Goal: Transaction & Acquisition: Download file/media

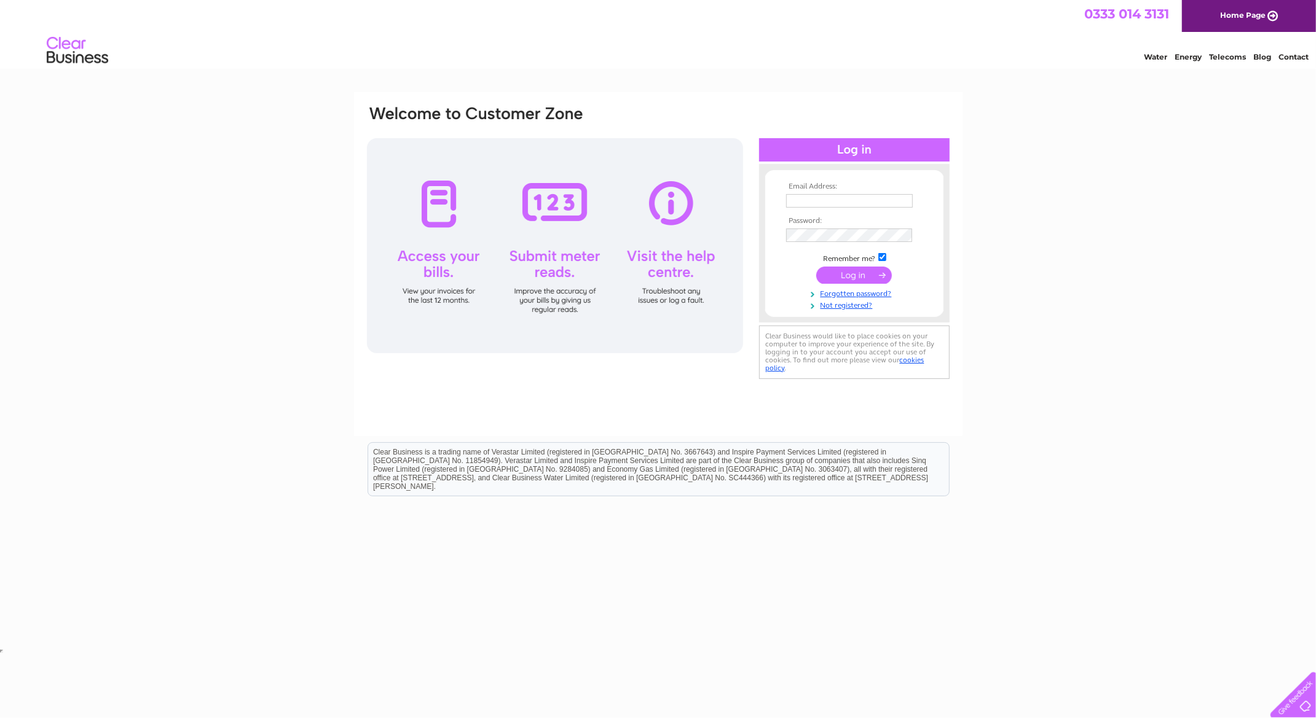
type input "mark@themotionbox.co.uk"
click at [844, 277] on input "submit" at bounding box center [854, 275] width 76 height 17
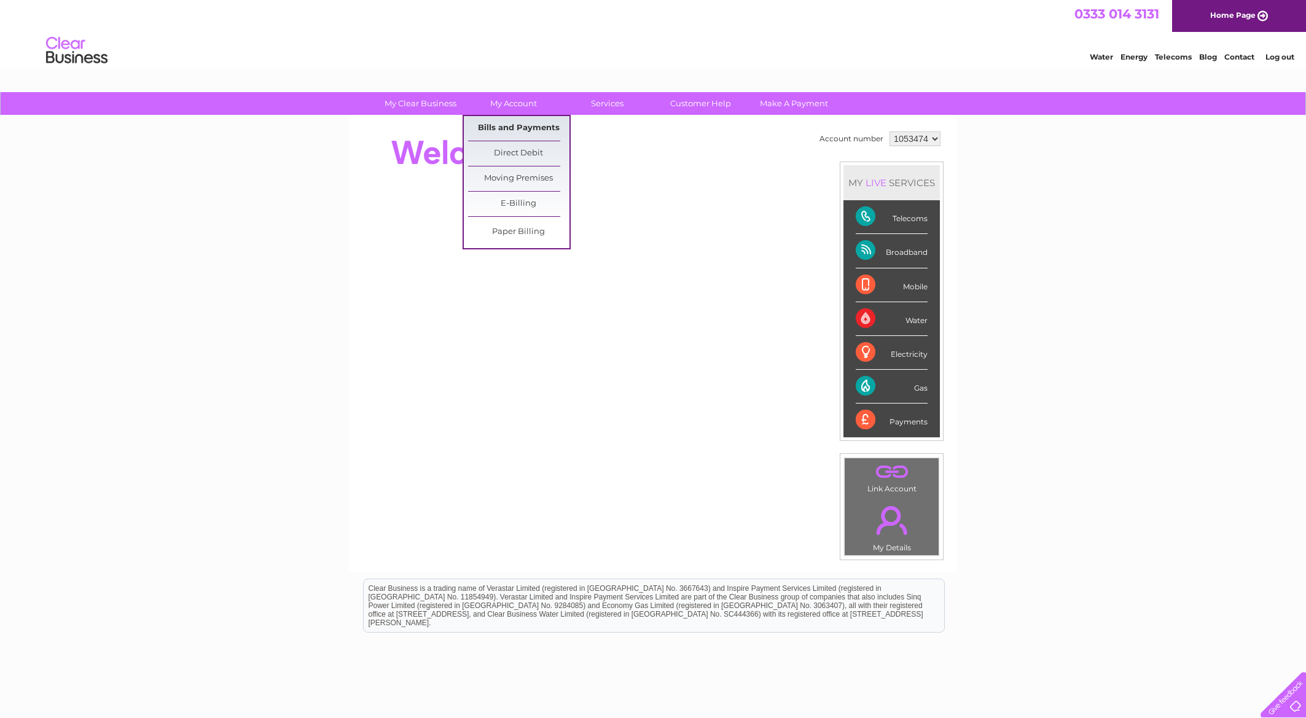
click at [514, 124] on link "Bills and Payments" at bounding box center [518, 128] width 101 height 25
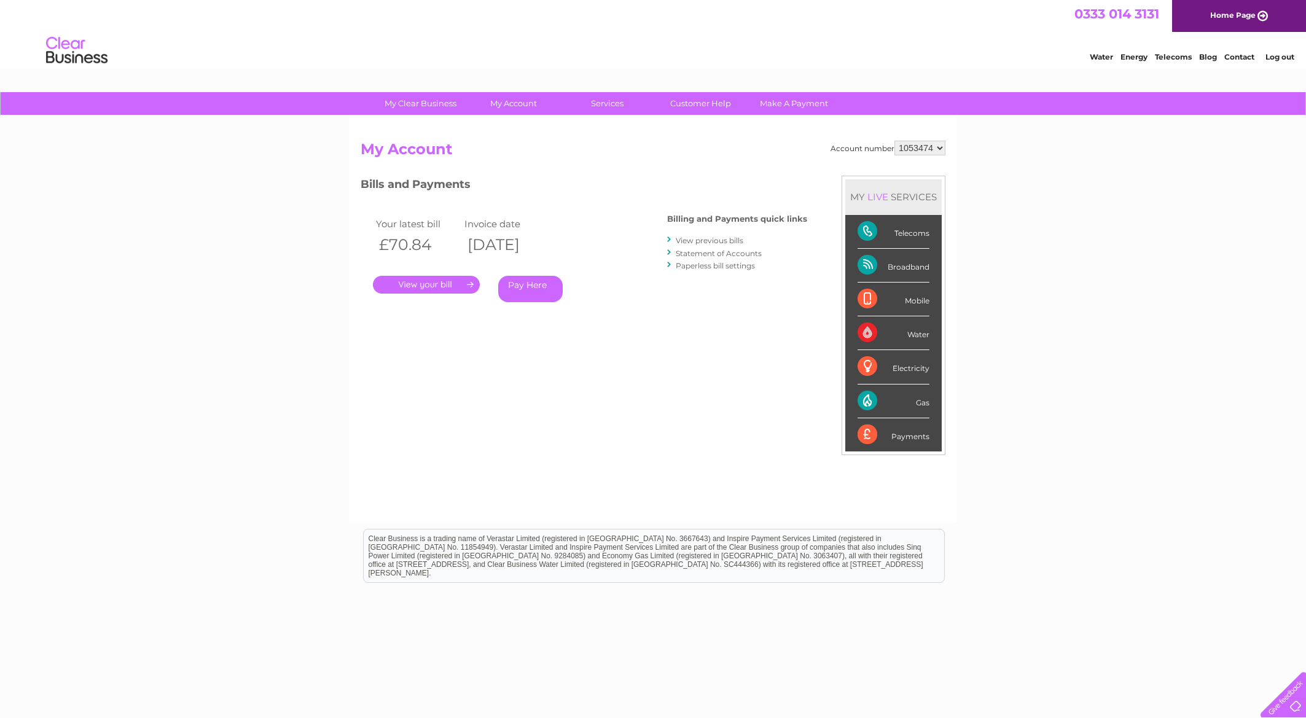
click at [726, 243] on link "View previous bills" at bounding box center [710, 240] width 68 height 9
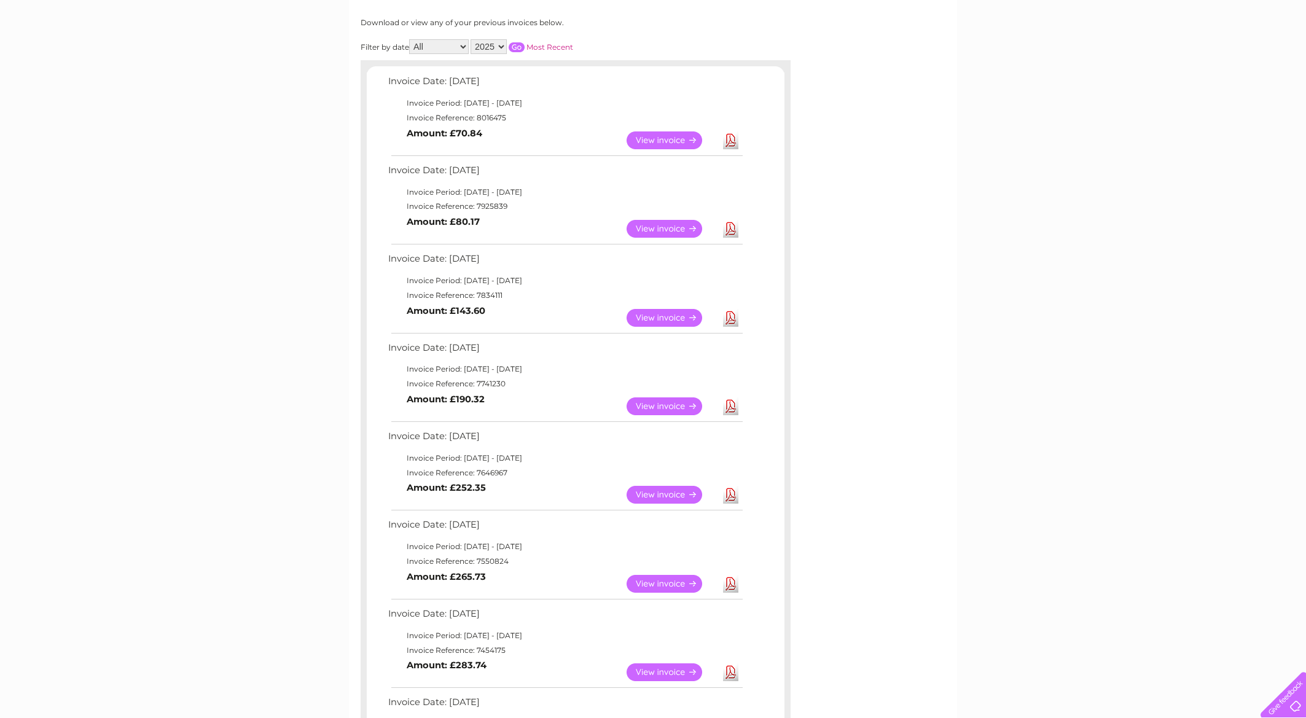
scroll to position [184, 0]
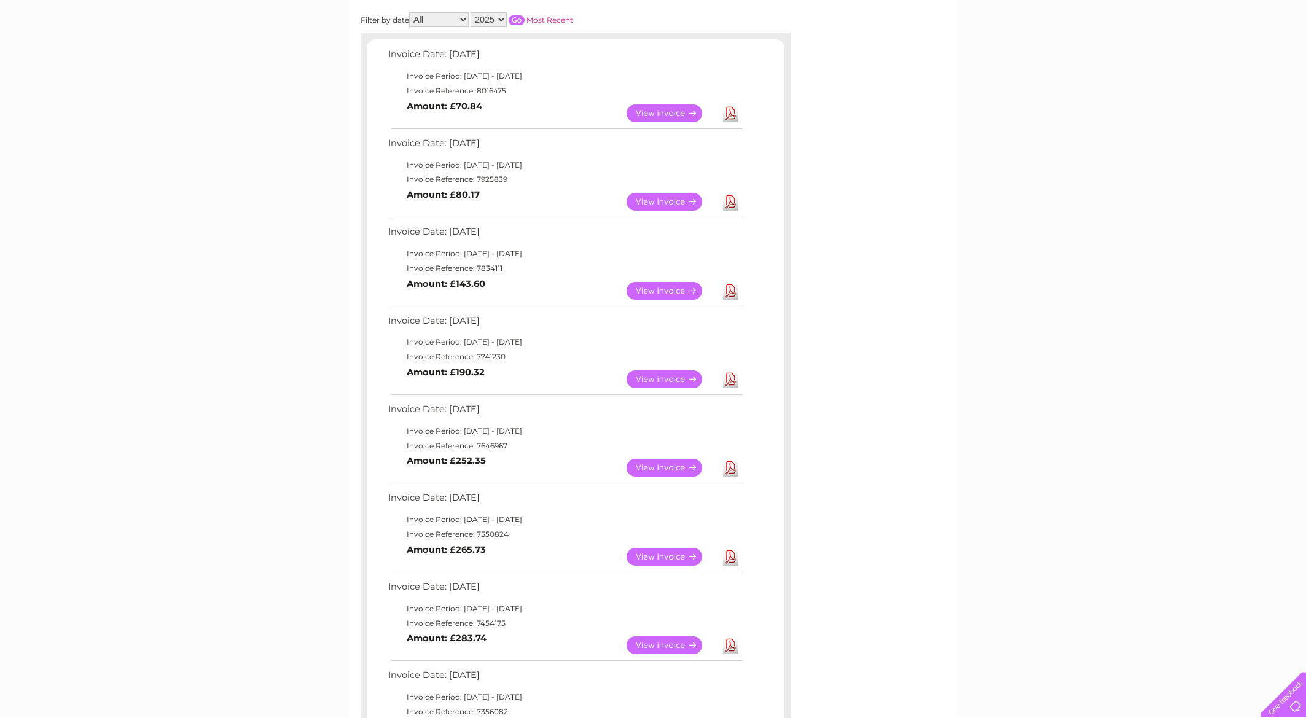
click at [730, 380] on link "Download" at bounding box center [730, 380] width 15 height 18
click at [733, 293] on link "Download" at bounding box center [730, 291] width 15 height 18
click at [731, 202] on link "Download" at bounding box center [730, 202] width 15 height 18
click at [732, 114] on link "Download" at bounding box center [730, 113] width 15 height 18
